Goal: Task Accomplishment & Management: Manage account settings

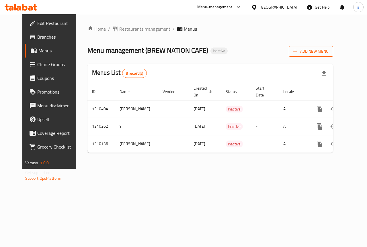
click at [322, 51] on span "Add New Menu" at bounding box center [310, 51] width 35 height 7
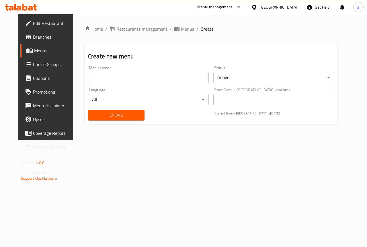
click at [107, 76] on input "text" at bounding box center [148, 77] width 121 height 11
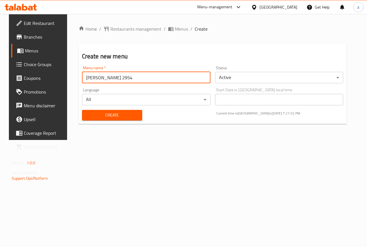
click at [130, 79] on input "ahmed emadeldin 2954" at bounding box center [146, 77] width 128 height 11
type input "ahmed emadeldin"
click at [129, 118] on span "Create" at bounding box center [112, 115] width 51 height 7
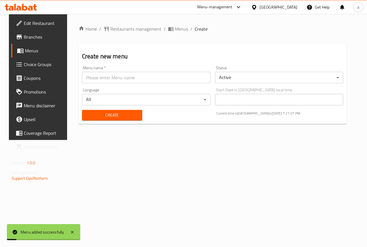
click at [33, 52] on span "Menus" at bounding box center [45, 50] width 41 height 7
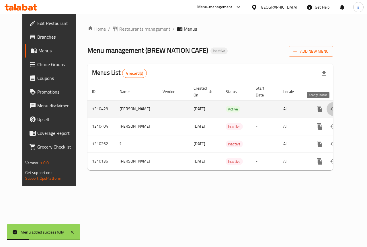
click at [330, 111] on icon "enhanced table" at bounding box center [333, 109] width 7 height 7
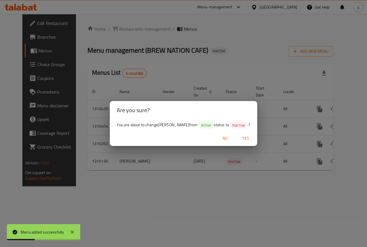
click at [249, 138] on span "Yes" at bounding box center [246, 138] width 14 height 7
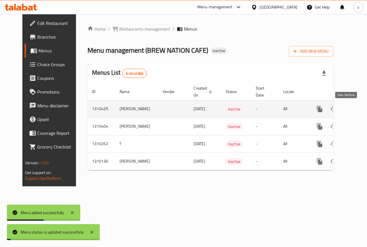
click at [358, 112] on icon "enhanced table" at bounding box center [361, 109] width 7 height 7
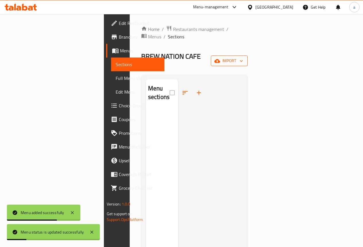
click at [247, 56] on button "import" at bounding box center [229, 61] width 37 height 11
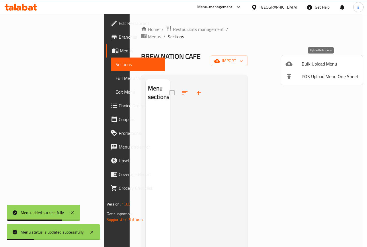
click at [309, 63] on span "Bulk Upload Menu" at bounding box center [330, 63] width 57 height 7
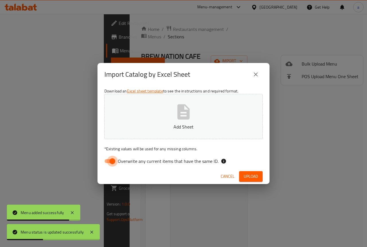
click at [116, 161] on input "Overwrite any current items that have the same ID." at bounding box center [112, 161] width 33 height 11
checkbox input "false"
click at [176, 133] on button "Add Sheet" at bounding box center [183, 116] width 158 height 45
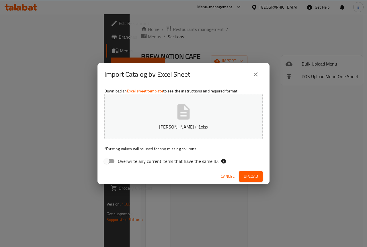
click at [250, 177] on span "Upload" at bounding box center [251, 176] width 14 height 7
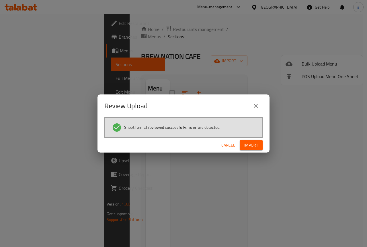
click at [257, 148] on span "Import" at bounding box center [251, 145] width 14 height 7
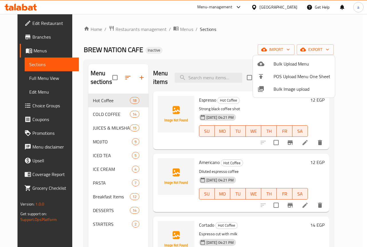
click at [183, 51] on div at bounding box center [183, 123] width 367 height 247
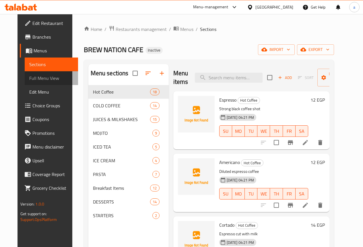
click at [33, 79] on span "Full Menu View" at bounding box center [51, 78] width 44 height 7
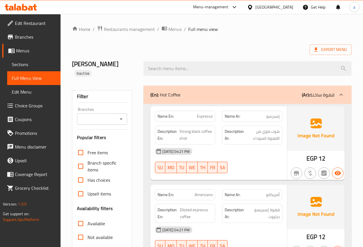
scroll to position [172, 0]
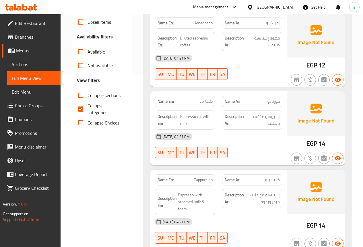
click at [80, 110] on input "Collapse categories" at bounding box center [81, 109] width 14 height 14
checkbox input "false"
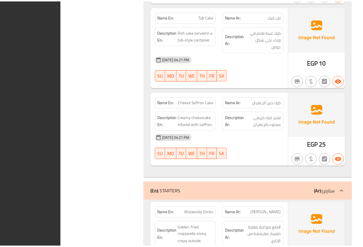
scroll to position [8626, 0]
